Goal: Obtain resource: Download file/media

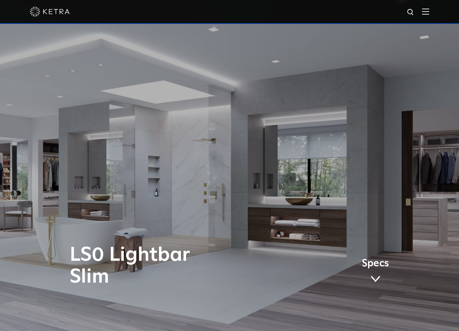
click at [429, 12] on img at bounding box center [425, 11] width 7 height 6
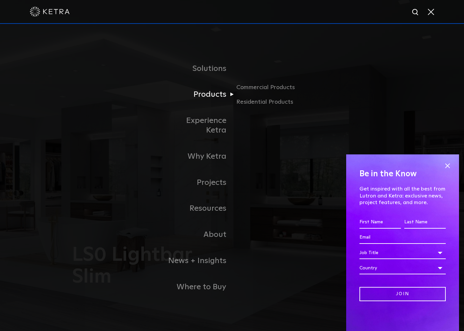
click at [218, 105] on link "Products" at bounding box center [198, 95] width 68 height 26
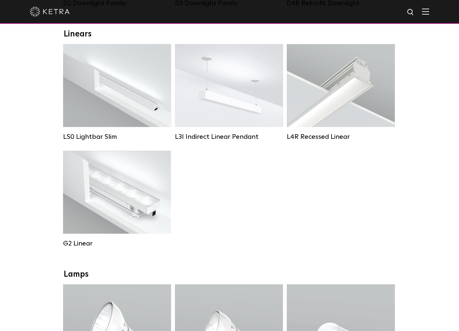
scroll to position [142, 0]
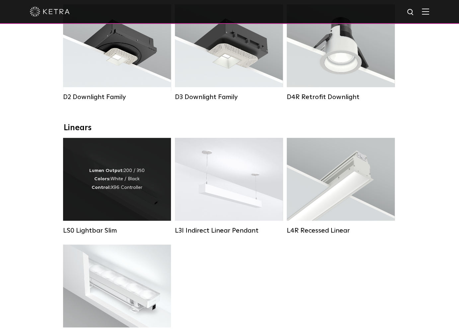
click at [141, 191] on div "Lumen Output: 200 / 350 Colors: White / Black Control: X96 Controller" at bounding box center [116, 179] width 55 height 25
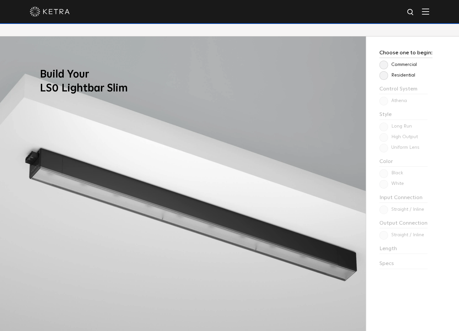
scroll to position [599, 0]
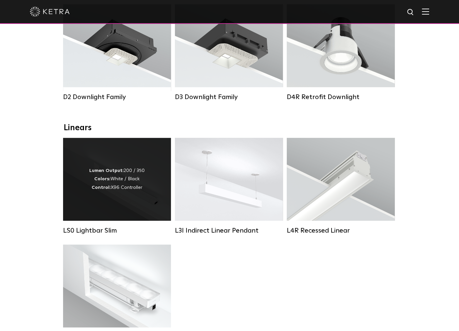
scroll to position [243, 0]
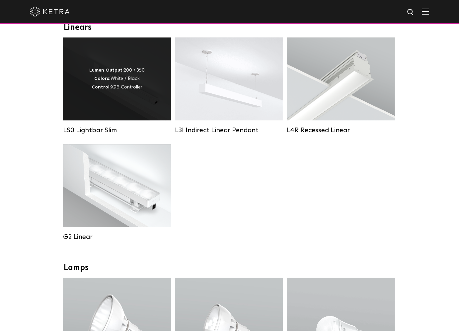
click at [121, 109] on div "Lumen Output: 200 / 350 Colors: White / Black Control: X96 Controller" at bounding box center [117, 78] width 108 height 83
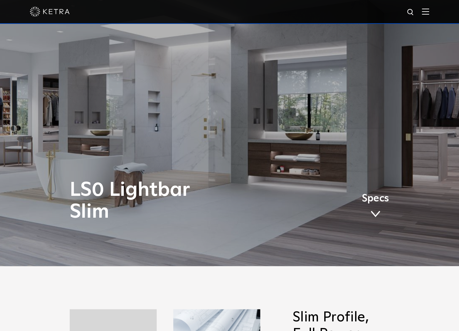
scroll to position [66, 0]
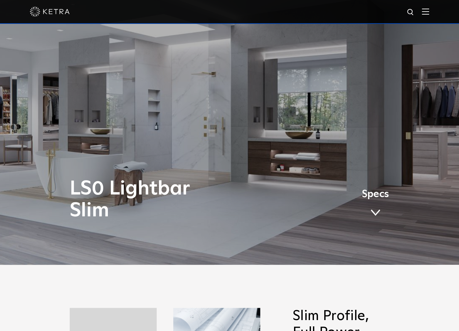
click at [375, 212] on span at bounding box center [375, 212] width 10 height 7
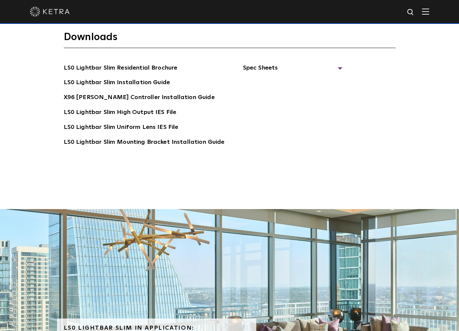
scroll to position [1404, 0]
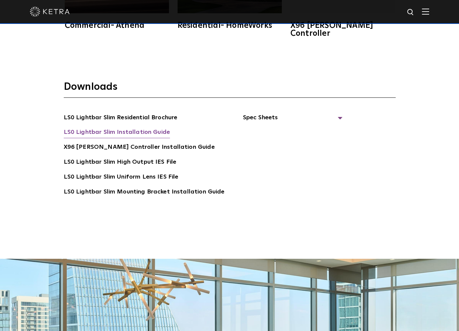
click at [143, 128] on link "LS0 Lightbar Slim Installation Guide" at bounding box center [117, 133] width 106 height 11
click at [158, 113] on link "LS0 Lightbar Slim Residential Brochure" at bounding box center [121, 118] width 114 height 11
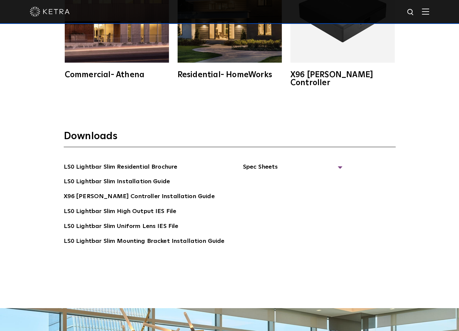
scroll to position [1357, 0]
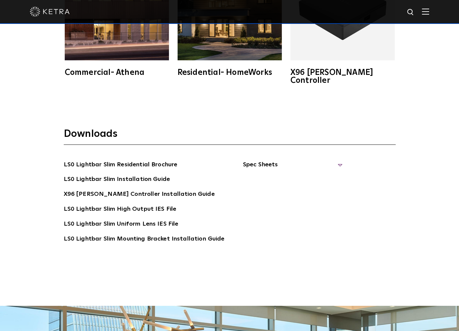
click at [262, 160] on span "Spec Sheets" at bounding box center [293, 167] width 100 height 15
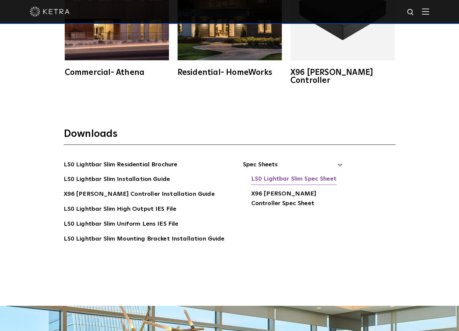
click at [284, 174] on link "LS0 Lightbar Slim Spec Sheet" at bounding box center [293, 179] width 85 height 11
